Goal: Check status: Check status

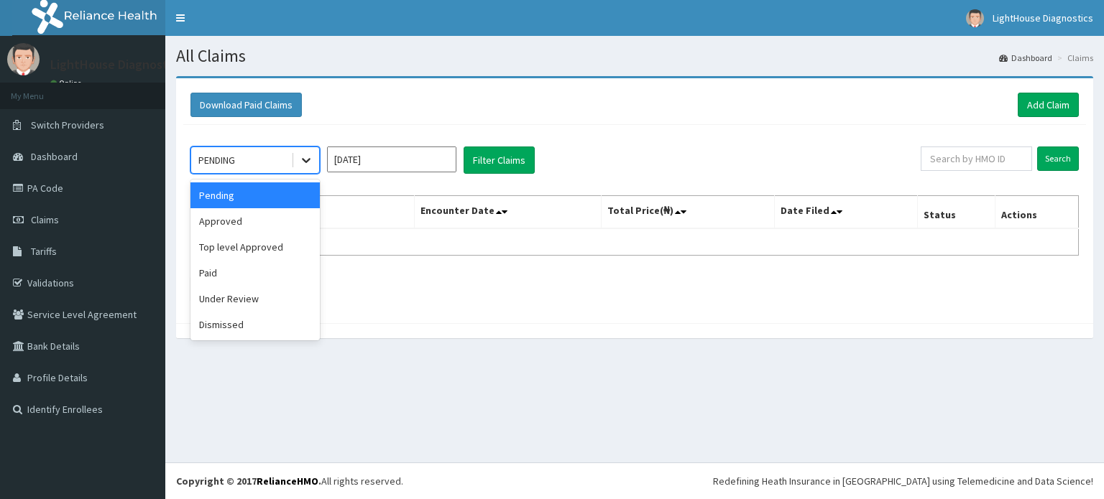
click at [301, 162] on icon at bounding box center [306, 160] width 14 height 14
click at [280, 216] on div "Approved" at bounding box center [254, 221] width 129 height 26
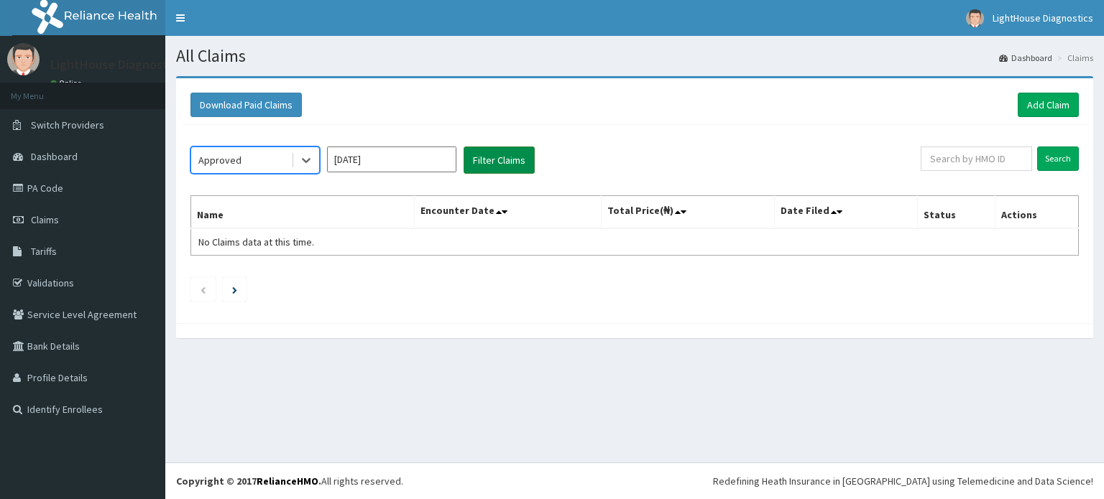
click at [485, 157] on button "Filter Claims" at bounding box center [499, 160] width 71 height 27
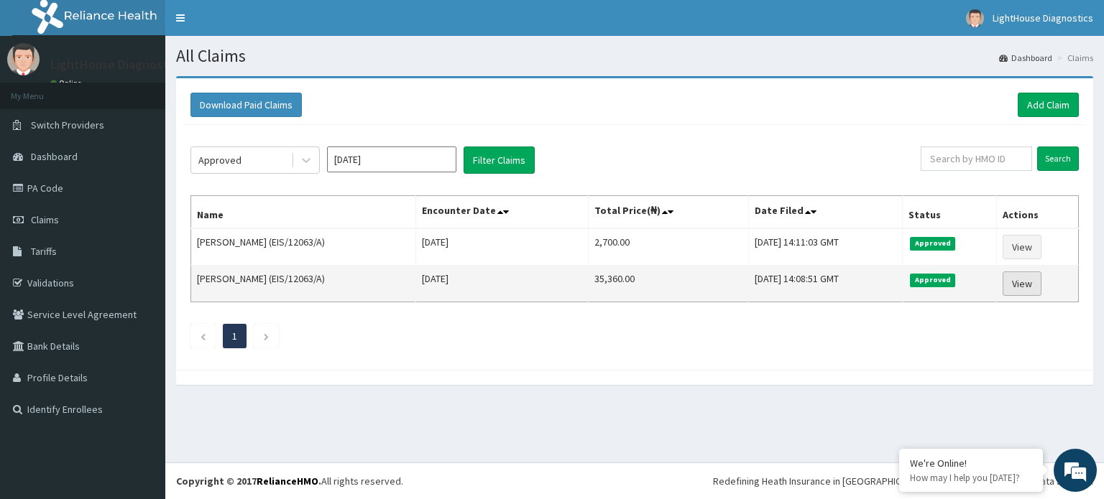
click at [1024, 291] on link "View" at bounding box center [1022, 284] width 39 height 24
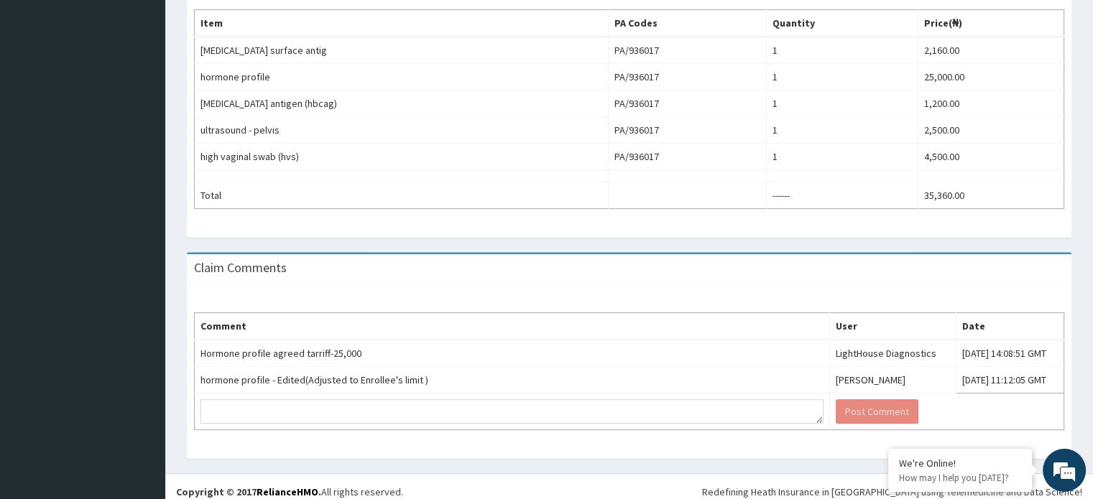
scroll to position [440, 0]
